Goal: Transaction & Acquisition: Purchase product/service

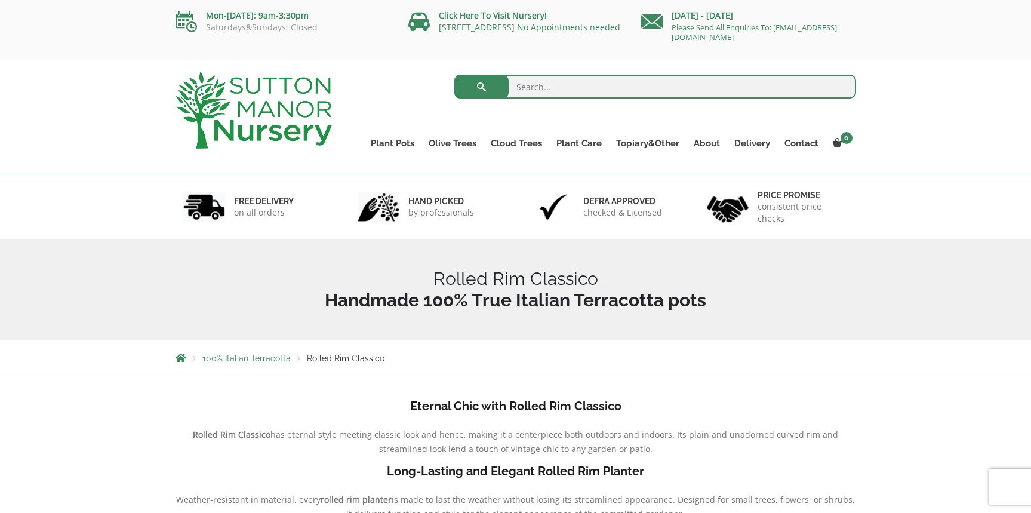
click at [600, 88] on input "search" at bounding box center [655, 87] width 402 height 24
type input "sage green"
click at [454, 75] on button "submit" at bounding box center [481, 87] width 54 height 24
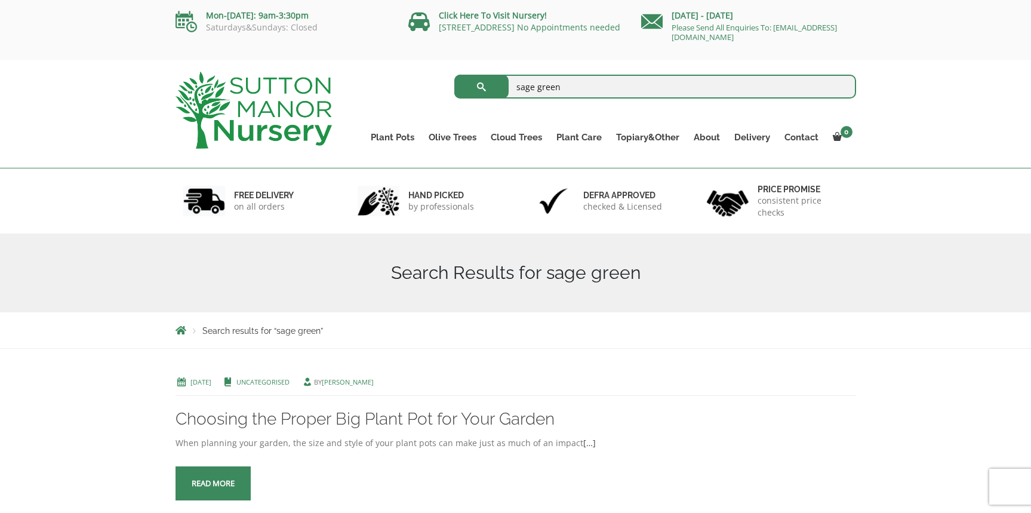
drag, startPoint x: 537, startPoint y: 87, endPoint x: 485, endPoint y: 85, distance: 51.4
click at [485, 85] on form "sage green Search for:" at bounding box center [655, 87] width 402 height 30
type input "green"
click at [454, 75] on button "submit" at bounding box center [481, 87] width 54 height 24
click at [518, 86] on input "green" at bounding box center [655, 87] width 402 height 24
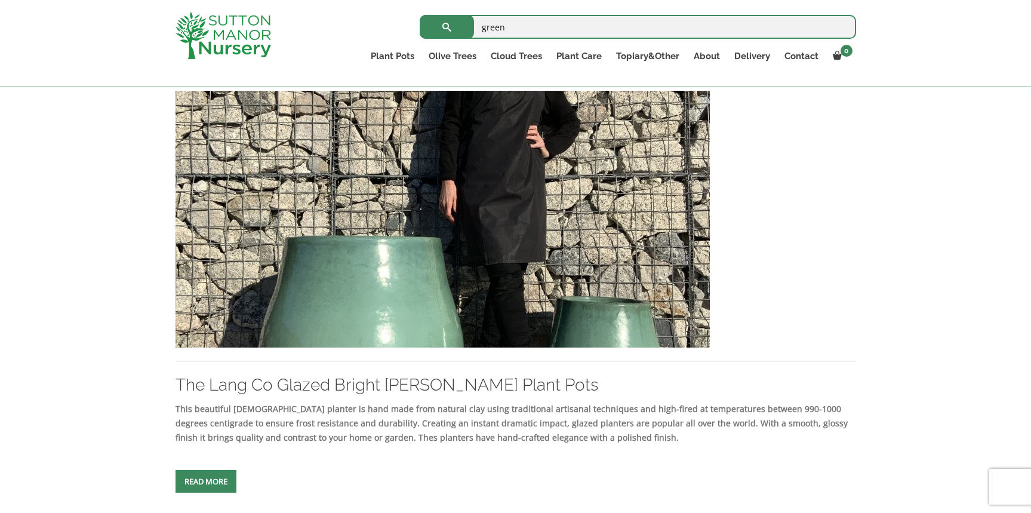
scroll to position [1477, 0]
click at [206, 482] on span at bounding box center [206, 482] width 0 height 0
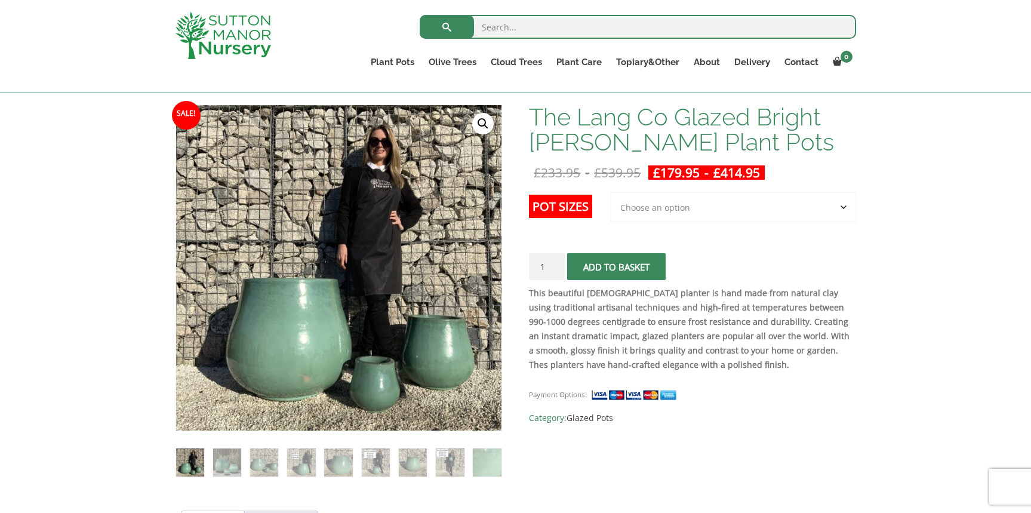
click at [666, 210] on select "Choose an option 3rd to Largest Pot In The Picture 2nd to Largest Pot In The Pi…" at bounding box center [733, 207] width 245 height 30
select select "3rd to Largest Pot In The Picture"
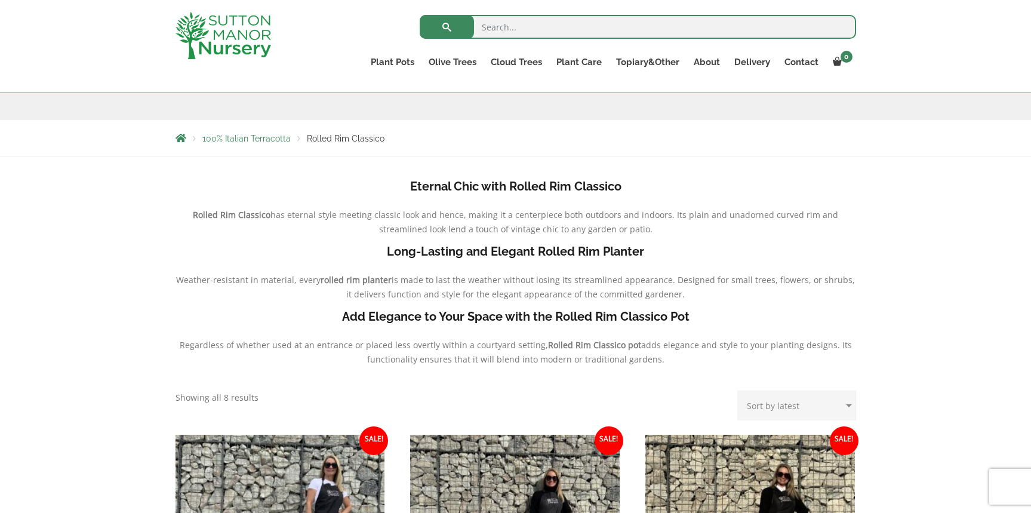
scroll to position [159, 0]
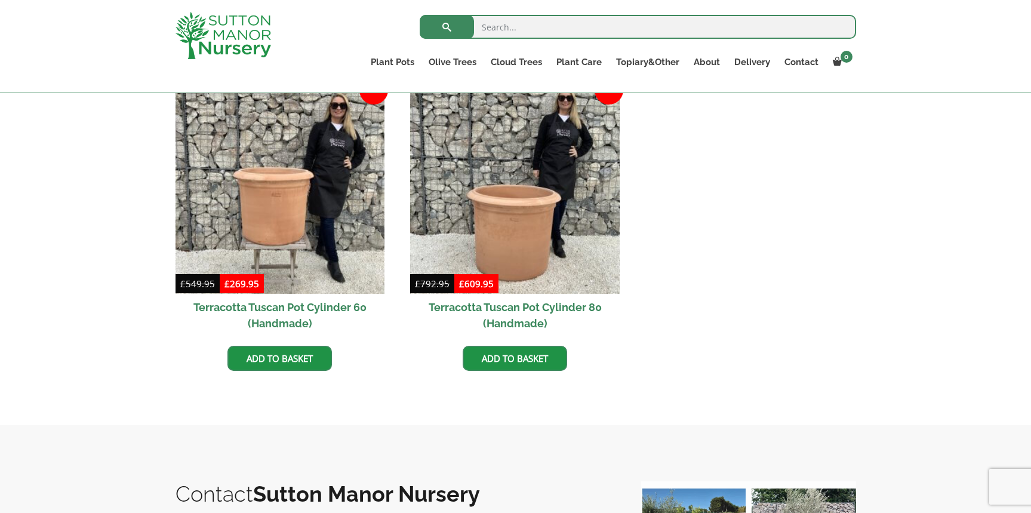
scroll to position [611, 0]
